Goal: Task Accomplishment & Management: Manage account settings

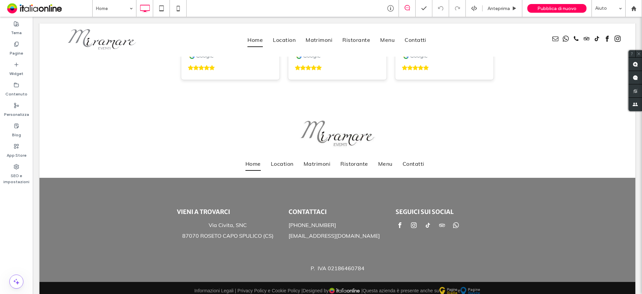
scroll to position [1616, 0]
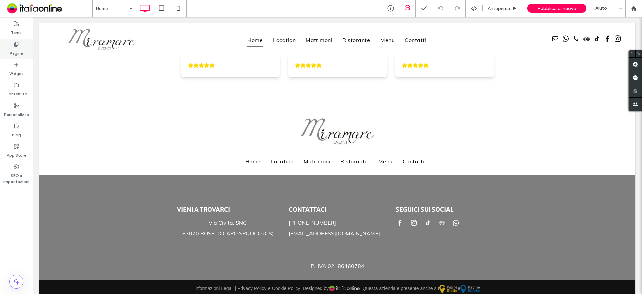
click at [8, 49] on div "Pagine" at bounding box center [16, 48] width 33 height 20
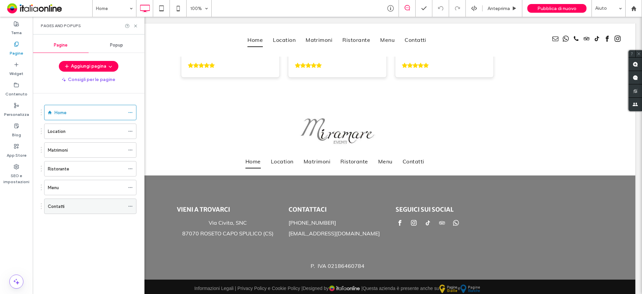
click at [75, 204] on div "Contatti" at bounding box center [86, 206] width 77 height 7
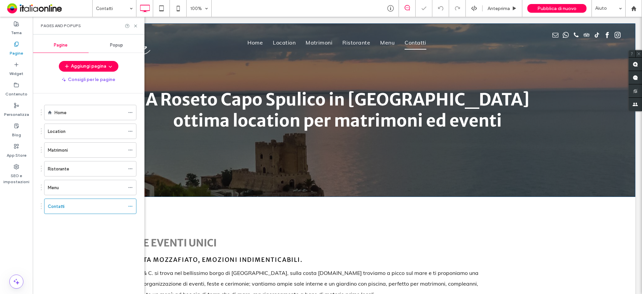
click at [247, 185] on div "A Roseto Capo Spulico in [GEOGRAPHIC_DATA] ottima location per matrimoni ed eve…" at bounding box center [337, 109] width 596 height 173
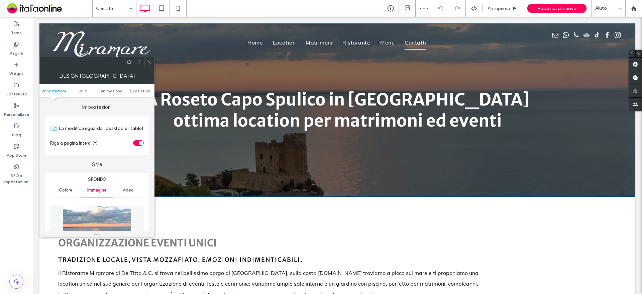
click at [147, 63] on icon at bounding box center [149, 62] width 5 height 5
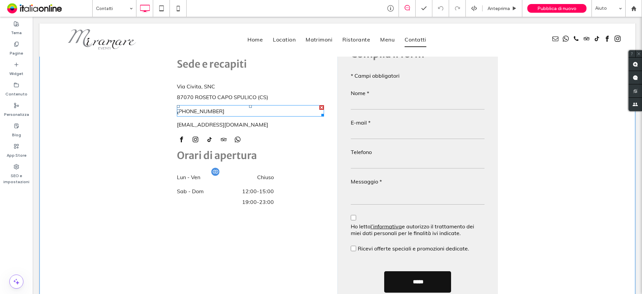
scroll to position [368, 0]
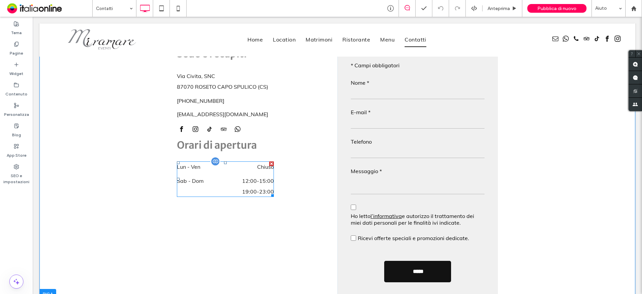
click at [256, 185] on span "12:00 - 15:00" at bounding box center [245, 180] width 57 height 11
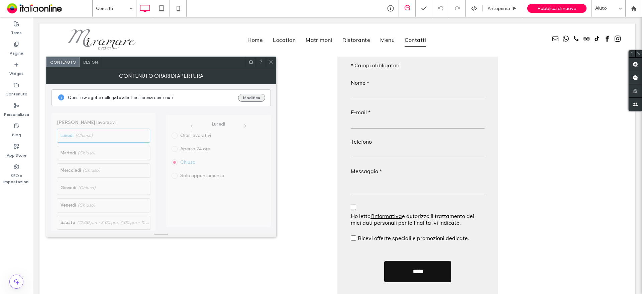
click at [254, 98] on button "Modifica" at bounding box center [251, 98] width 27 height 8
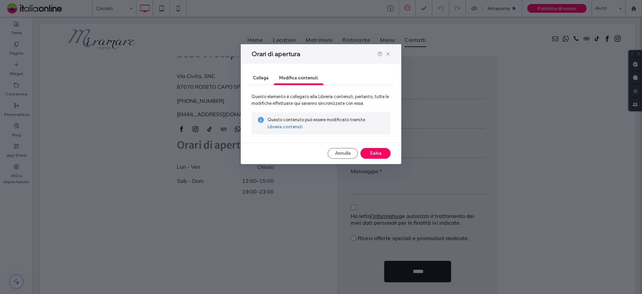
click at [287, 126] on link "Libreria contenuti" at bounding box center [284, 126] width 35 height 7
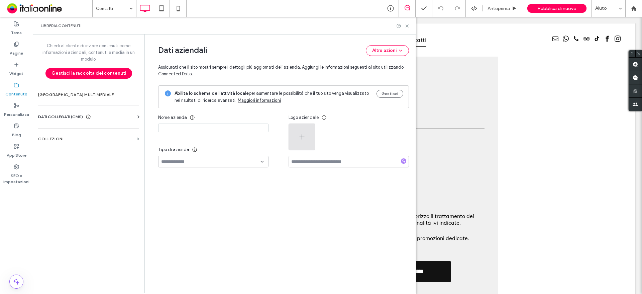
type input "**********"
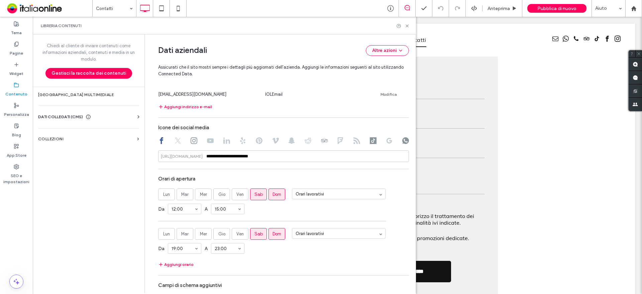
scroll to position [327, 0]
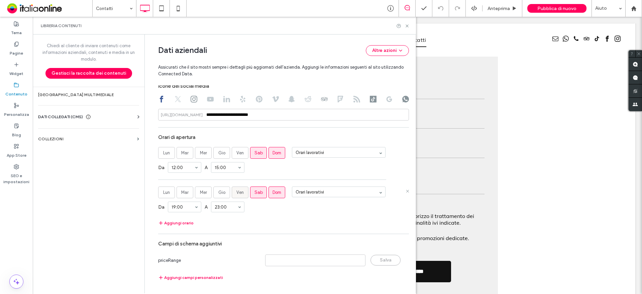
click at [238, 192] on span "Ven" at bounding box center [239, 192] width 7 height 7
click at [257, 154] on span "Sab" at bounding box center [258, 152] width 8 height 7
click at [408, 27] on use at bounding box center [407, 25] width 3 height 3
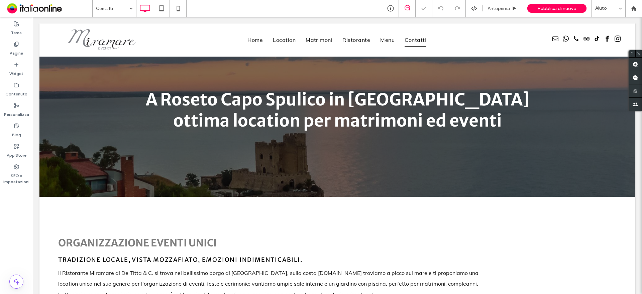
scroll to position [368, 0]
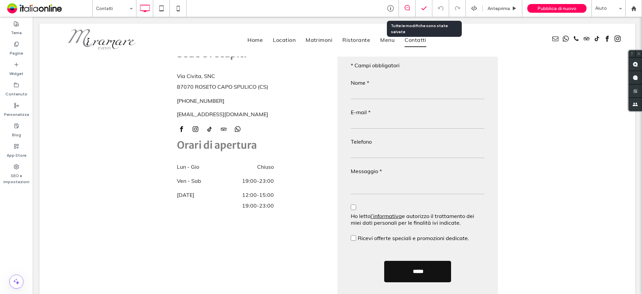
click at [425, 5] on icon at bounding box center [424, 8] width 7 height 7
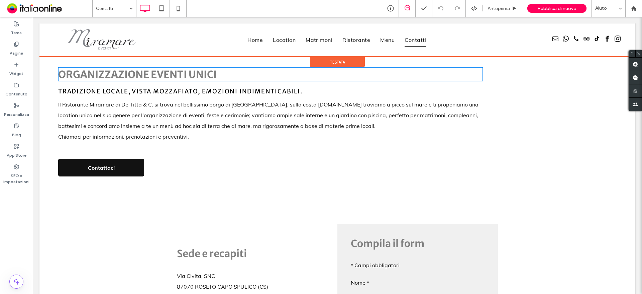
scroll to position [141, 0]
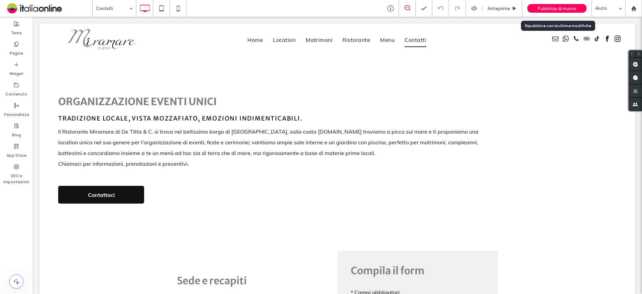
click at [535, 9] on div "Pubblica di nuovo" at bounding box center [556, 8] width 59 height 9
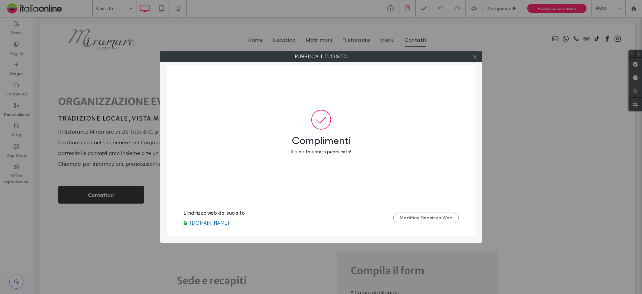
click at [475, 55] on icon at bounding box center [474, 56] width 5 height 5
